Goal: Check status

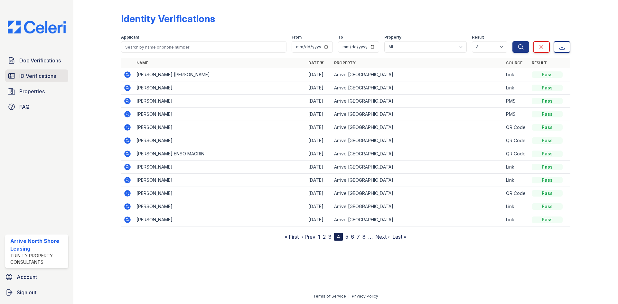
click at [32, 78] on span "ID Verifications" at bounding box center [37, 76] width 37 height 8
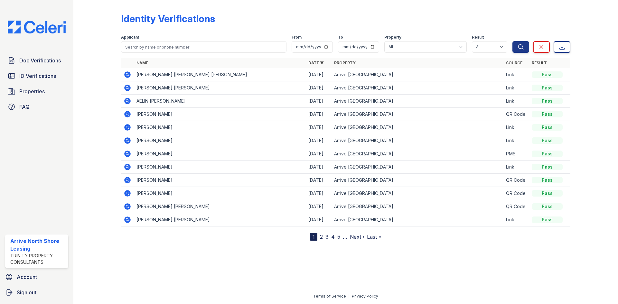
click at [128, 76] on icon at bounding box center [127, 74] width 6 height 6
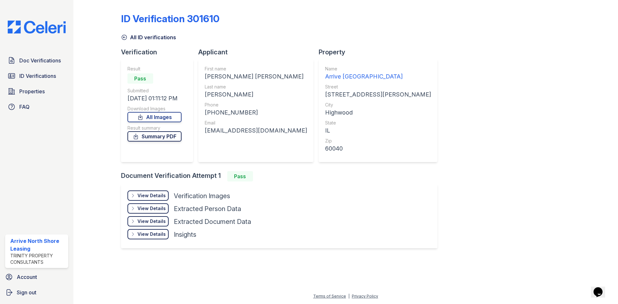
click at [159, 137] on link "Summary PDF" at bounding box center [154, 136] width 54 height 10
click at [156, 197] on div "View Details" at bounding box center [151, 195] width 28 height 6
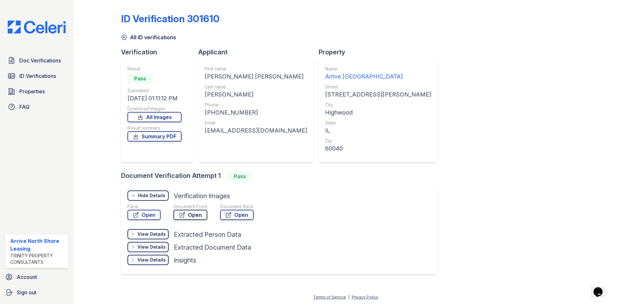
click at [196, 214] on link "Open" at bounding box center [191, 215] width 34 height 10
